Goal: Information Seeking & Learning: Learn about a topic

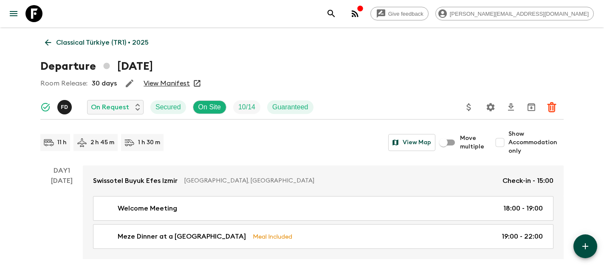
scroll to position [1715, 0]
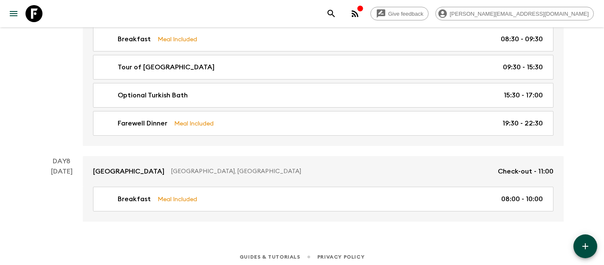
click at [37, 19] on icon at bounding box center [33, 13] width 17 height 17
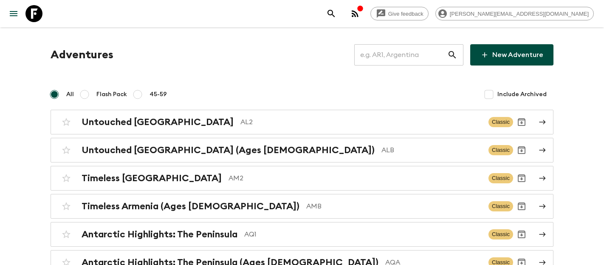
click at [396, 53] on input "text" at bounding box center [400, 55] width 93 height 24
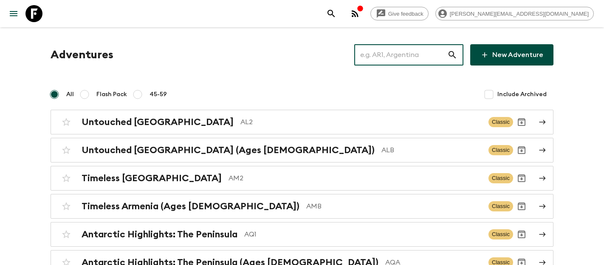
click at [396, 53] on input "text" at bounding box center [400, 55] width 93 height 24
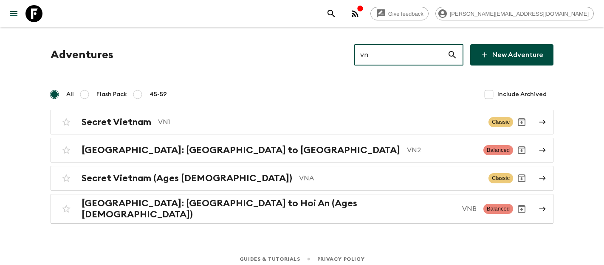
type input "vn2"
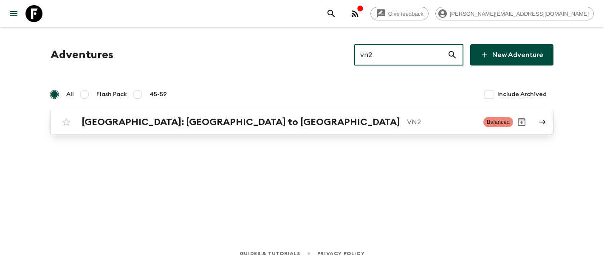
click at [156, 119] on h2 "[GEOGRAPHIC_DATA]: [GEOGRAPHIC_DATA] to [GEOGRAPHIC_DATA]" at bounding box center [241, 121] width 319 height 11
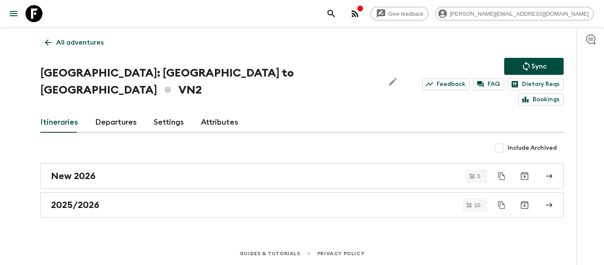
click at [115, 112] on link "Departures" at bounding box center [116, 122] width 42 height 20
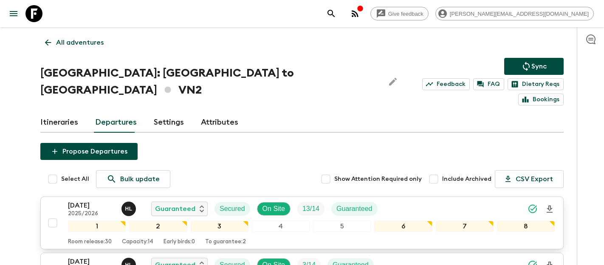
click at [77, 200] on p "[DATE]" at bounding box center [91, 205] width 47 height 10
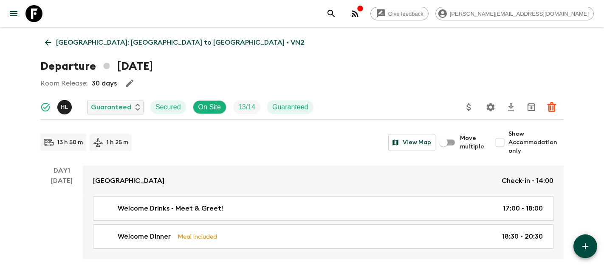
click at [503, 137] on input "Show Accommodation only" at bounding box center [500, 142] width 17 height 17
checkbox input "true"
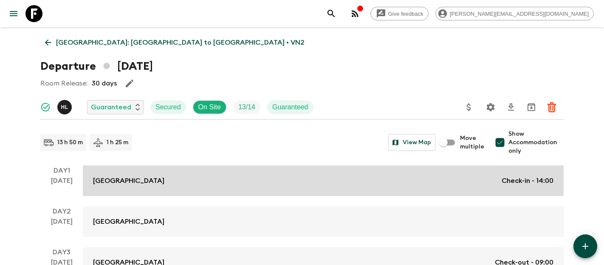
click at [343, 176] on div "[GEOGRAPHIC_DATA] Check-in - 14:00" at bounding box center [323, 181] width 461 height 10
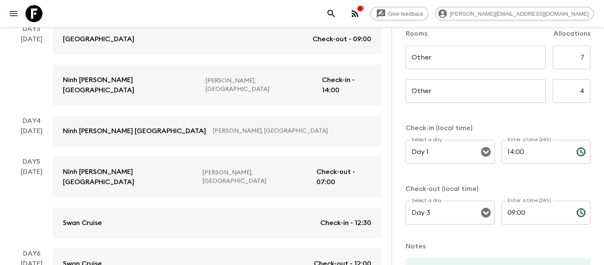
scroll to position [204, 0]
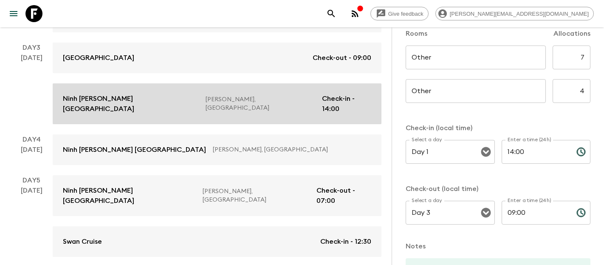
click at [267, 108] on link "Ninh [PERSON_NAME] [GEOGRAPHIC_DATA][PERSON_NAME], [GEOGRAPHIC_DATA] Check-in -…" at bounding box center [217, 103] width 329 height 41
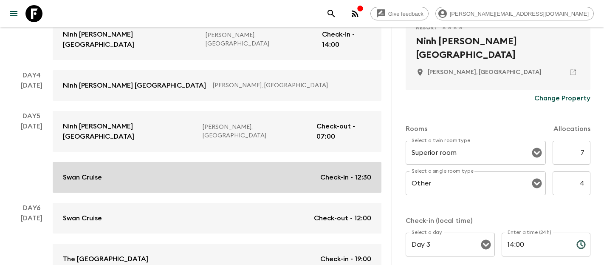
scroll to position [269, 0]
click at [195, 171] on div "Swan Cruise Check-in - 12:30" at bounding box center [217, 176] width 309 height 10
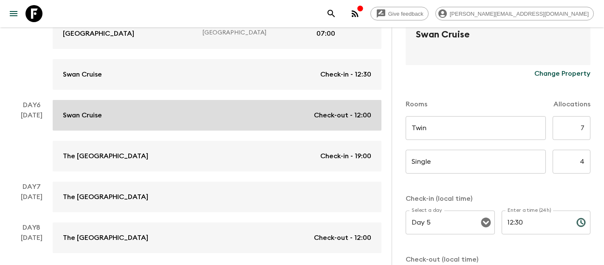
scroll to position [386, 0]
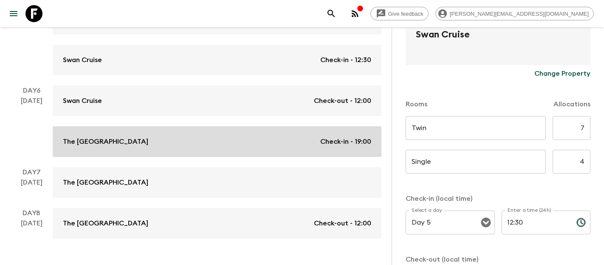
click at [169, 126] on link "The Saga Hotel Check-in - 19:00" at bounding box center [217, 141] width 329 height 31
type input "Standard Double room 2 twin beds"
type input "Standard room"
type input "Day 6"
type input "19:00"
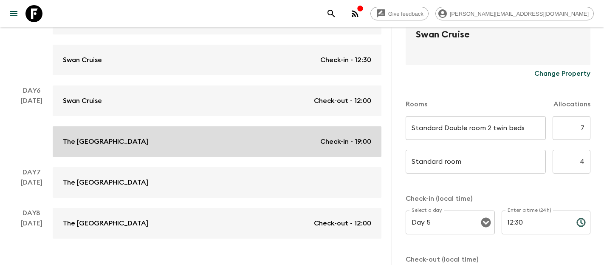
type input "Day 8"
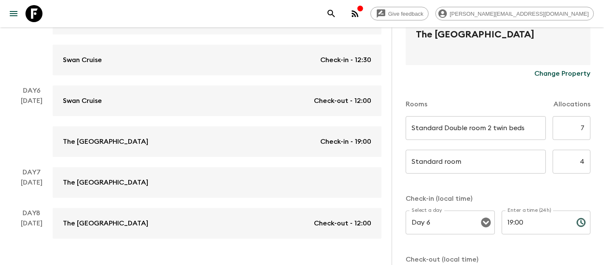
click at [29, 11] on icon at bounding box center [33, 13] width 17 height 17
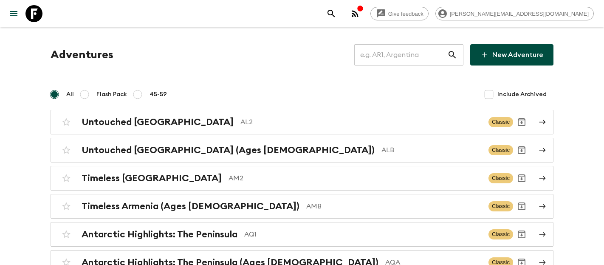
click at [397, 54] on input "text" at bounding box center [400, 55] width 93 height 24
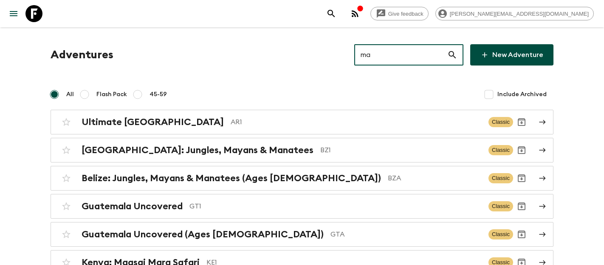
type input "ma2"
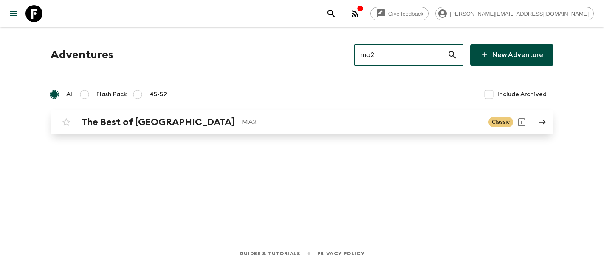
click at [242, 122] on p "MA2" at bounding box center [362, 122] width 240 height 10
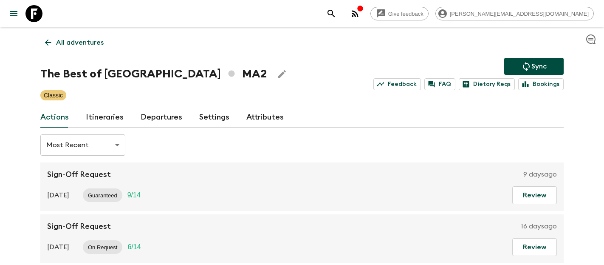
click at [166, 118] on link "Departures" at bounding box center [162, 117] width 42 height 20
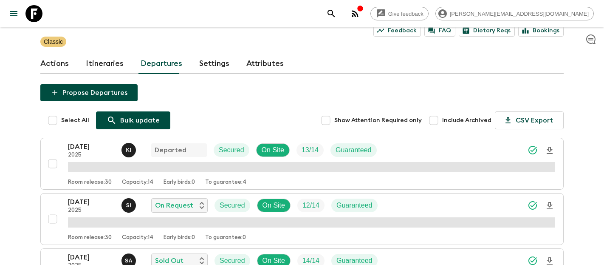
scroll to position [54, 0]
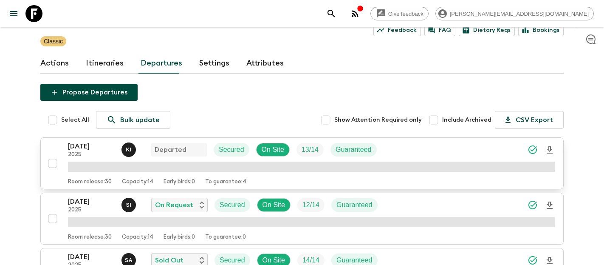
click at [88, 147] on p "[DATE]" at bounding box center [91, 146] width 47 height 10
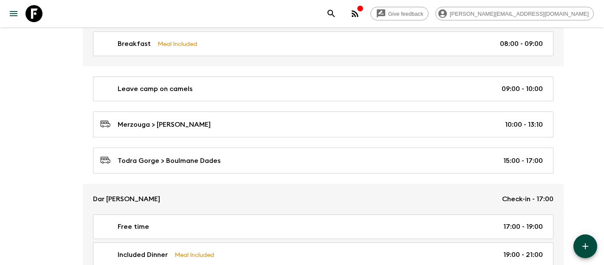
scroll to position [1677, 0]
